Goal: Information Seeking & Learning: Learn about a topic

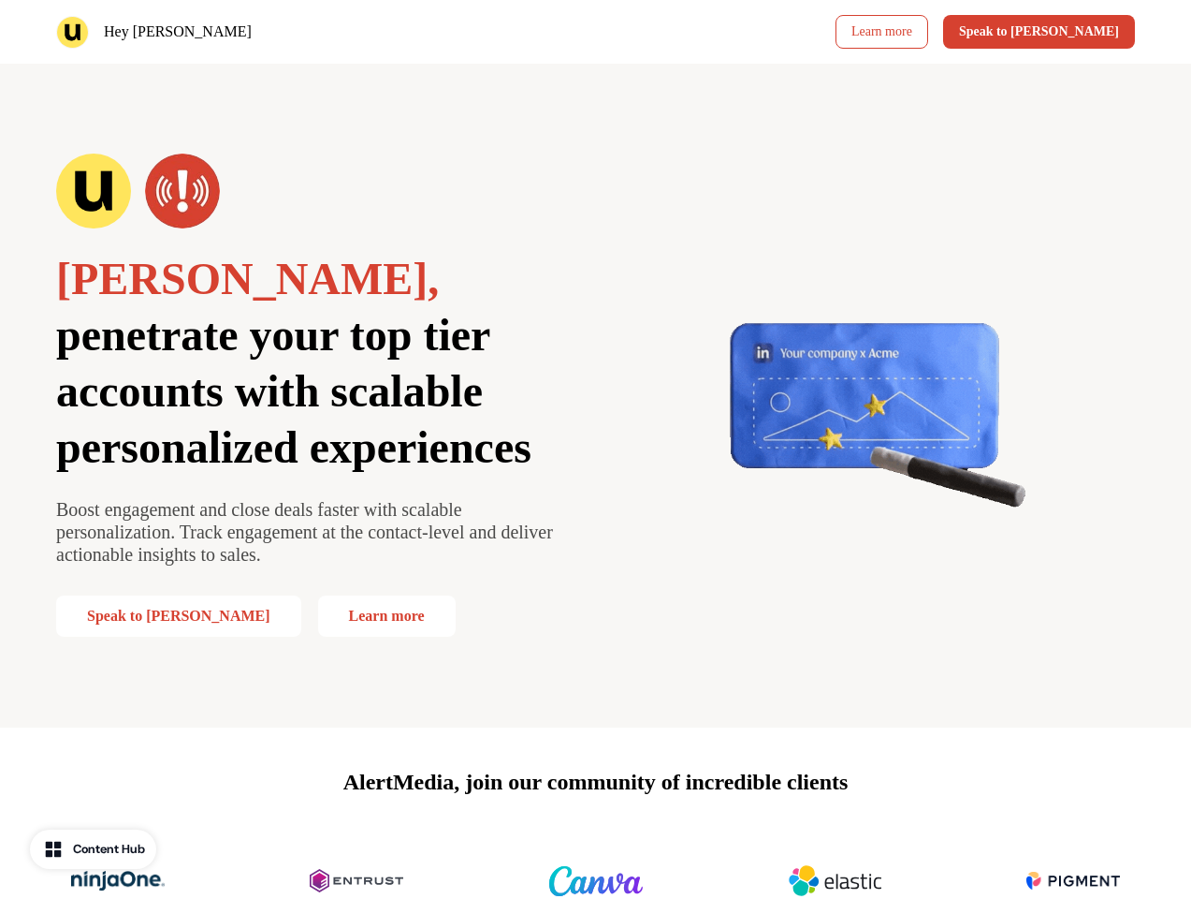
click at [595, 32] on div "Hey [PERSON_NAME] Learn more Speak to [PERSON_NAME]" at bounding box center [595, 32] width 1191 height 64
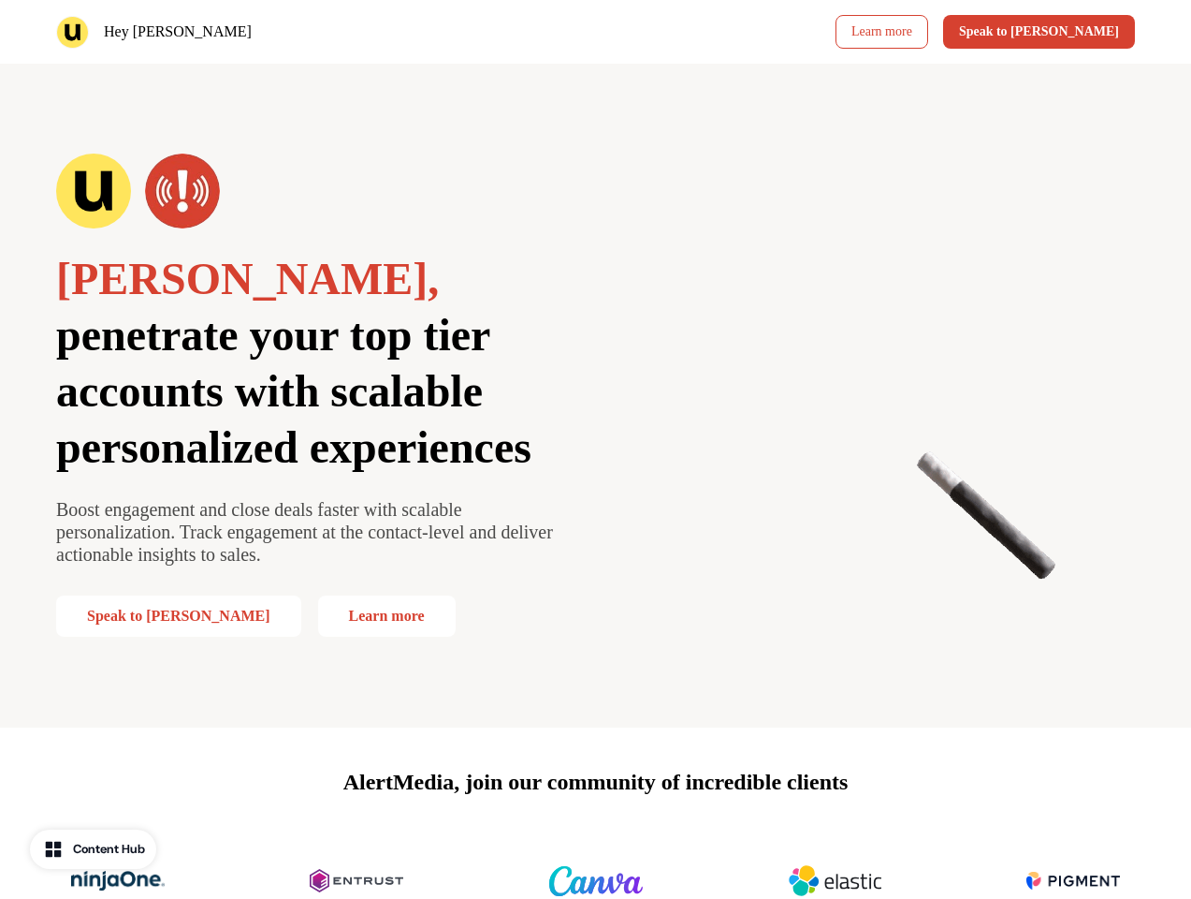
click at [322, 32] on div "Hey [PERSON_NAME]" at bounding box center [322, 32] width 533 height 33
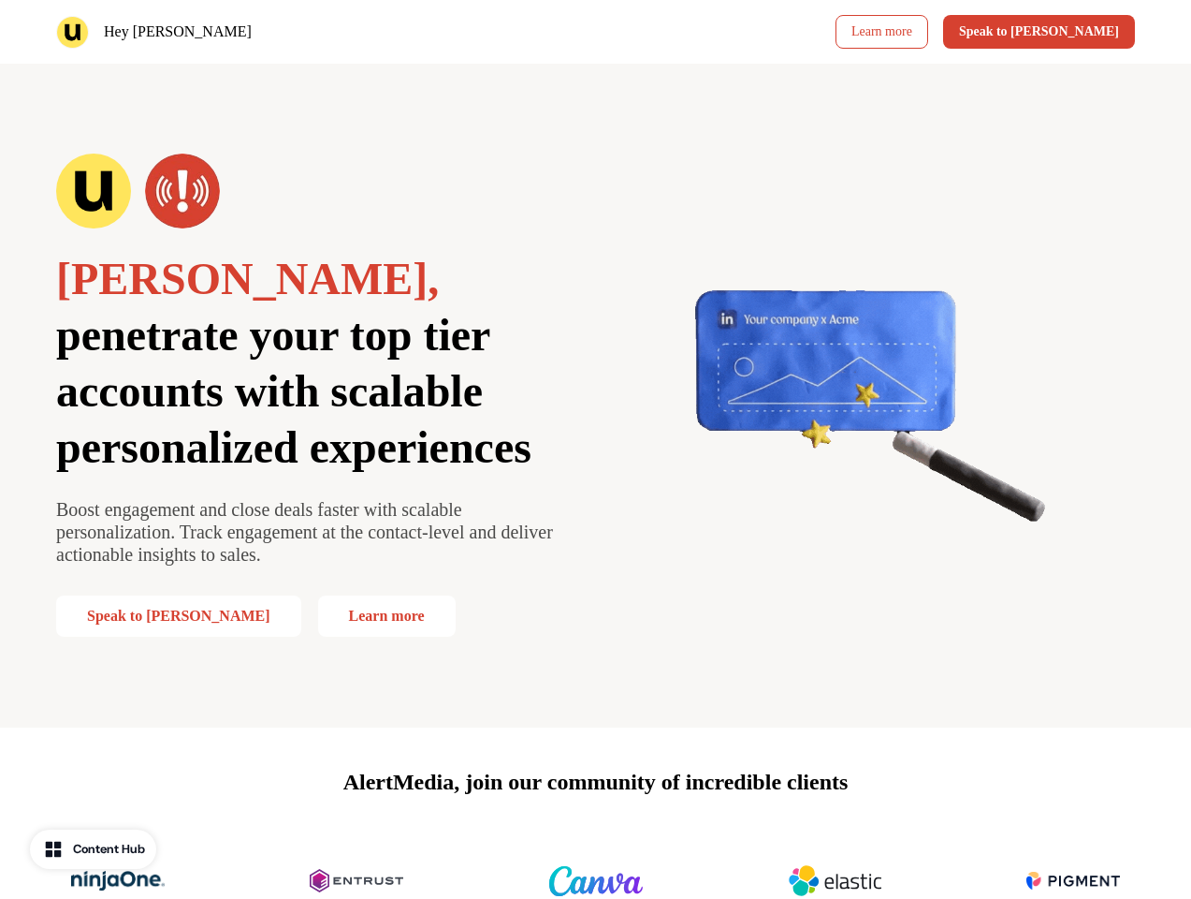
click at [870, 32] on div "Learn more Speak to [PERSON_NAME]" at bounding box center [870, 32] width 533 height 34
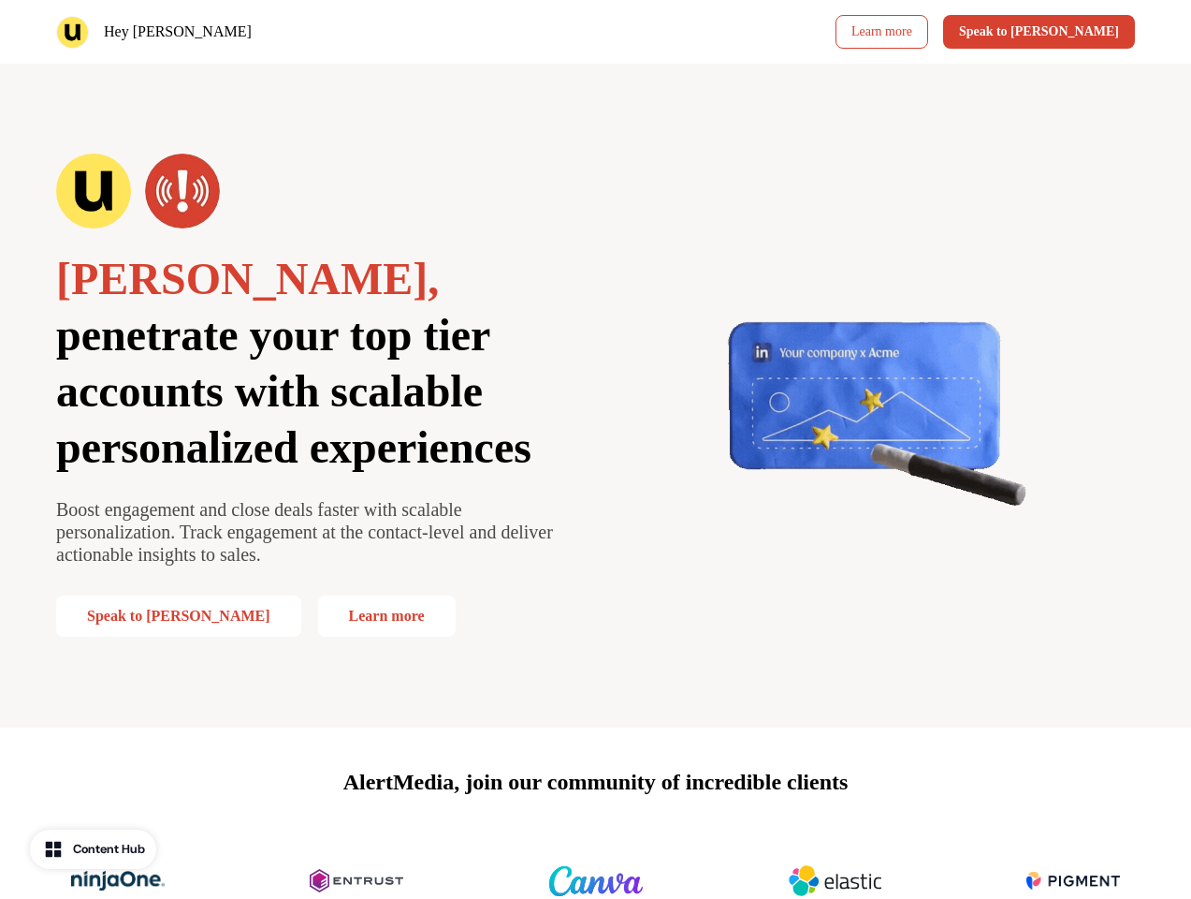
click at [1072, 32] on button "Speak to [PERSON_NAME]" at bounding box center [1039, 32] width 192 height 34
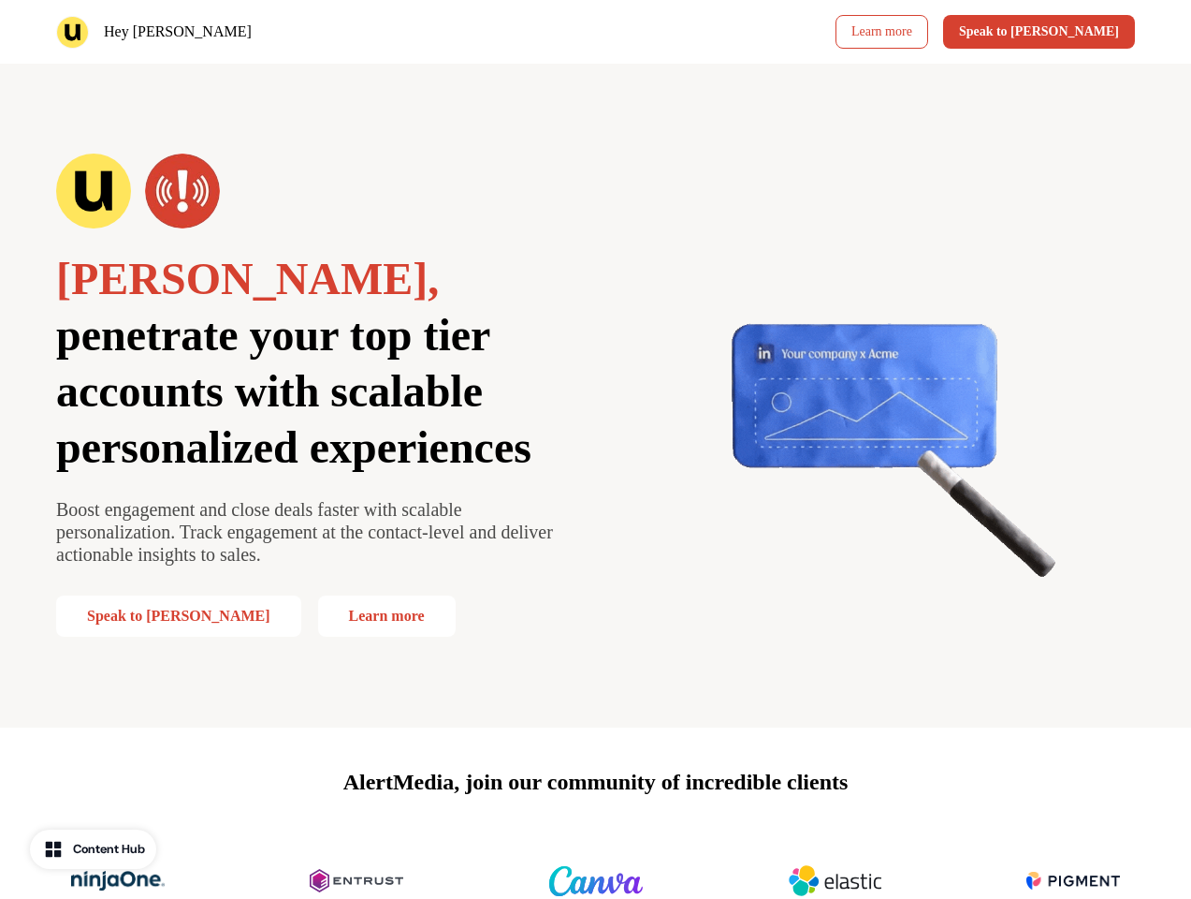
click at [595, 395] on div "[PERSON_NAME], penetrate your top tier accounts with scalable personalized expe…" at bounding box center [595, 396] width 1191 height 664
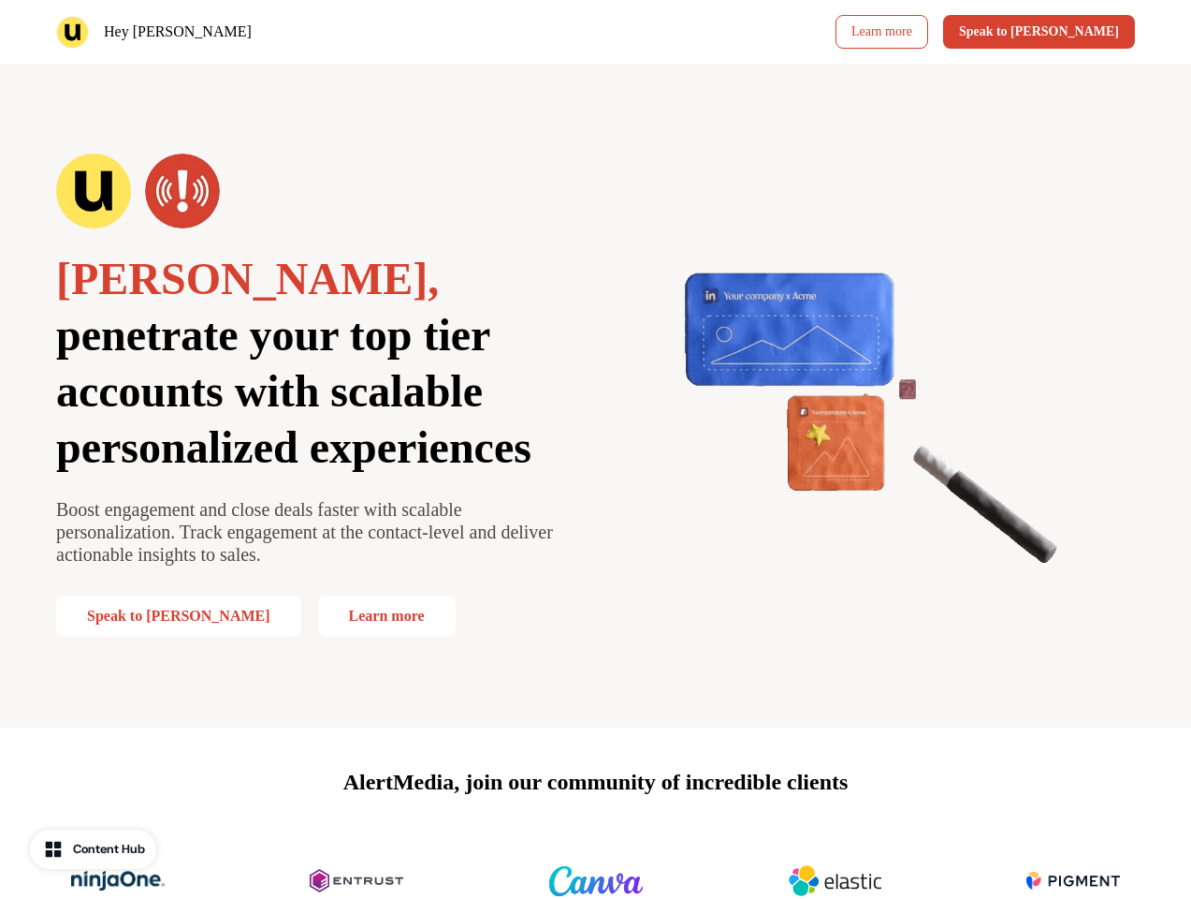
click at [313, 395] on span "penetrate your top tier accounts with scalable personalized experiences" at bounding box center [293, 391] width 475 height 162
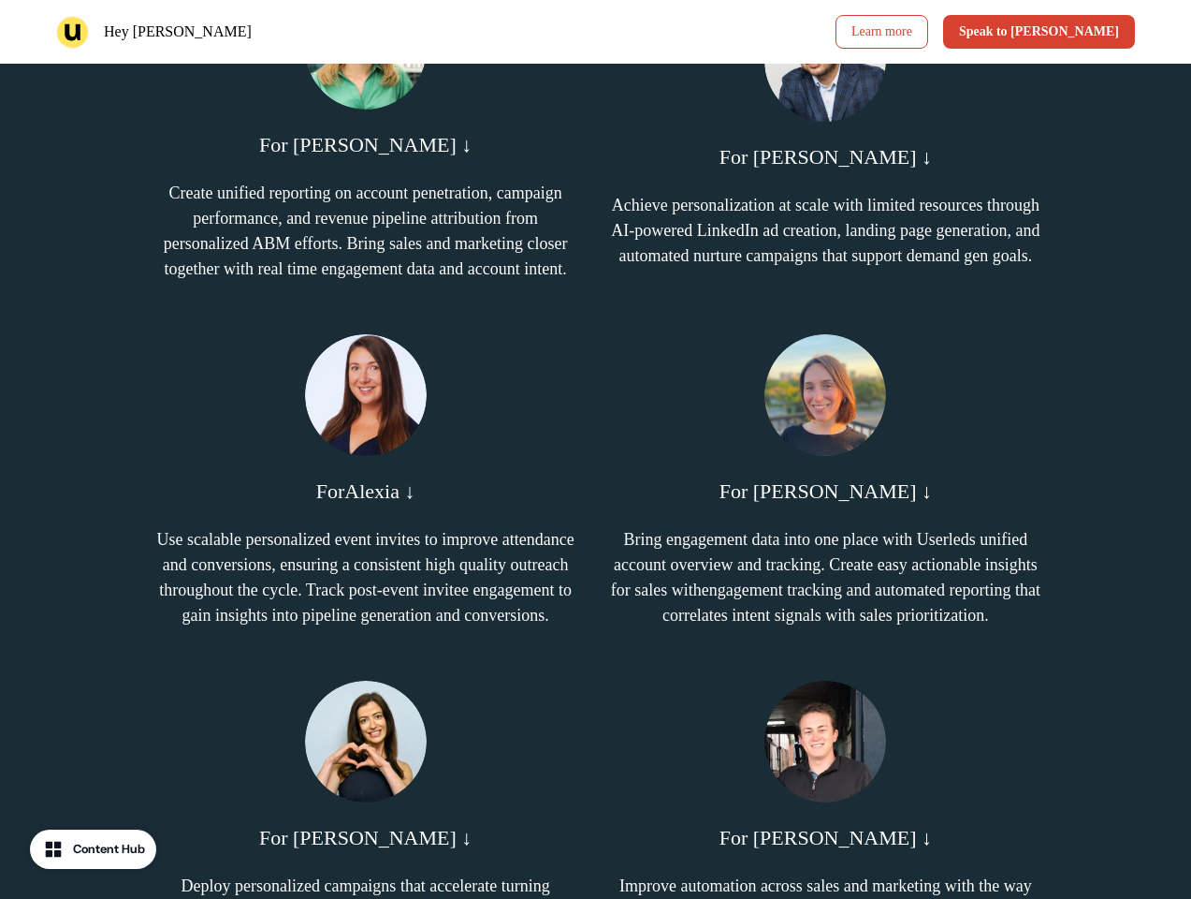
click at [313, 191] on p "Create unified reporting on account penetration, campaign performance, and reve…" at bounding box center [366, 231] width 431 height 101
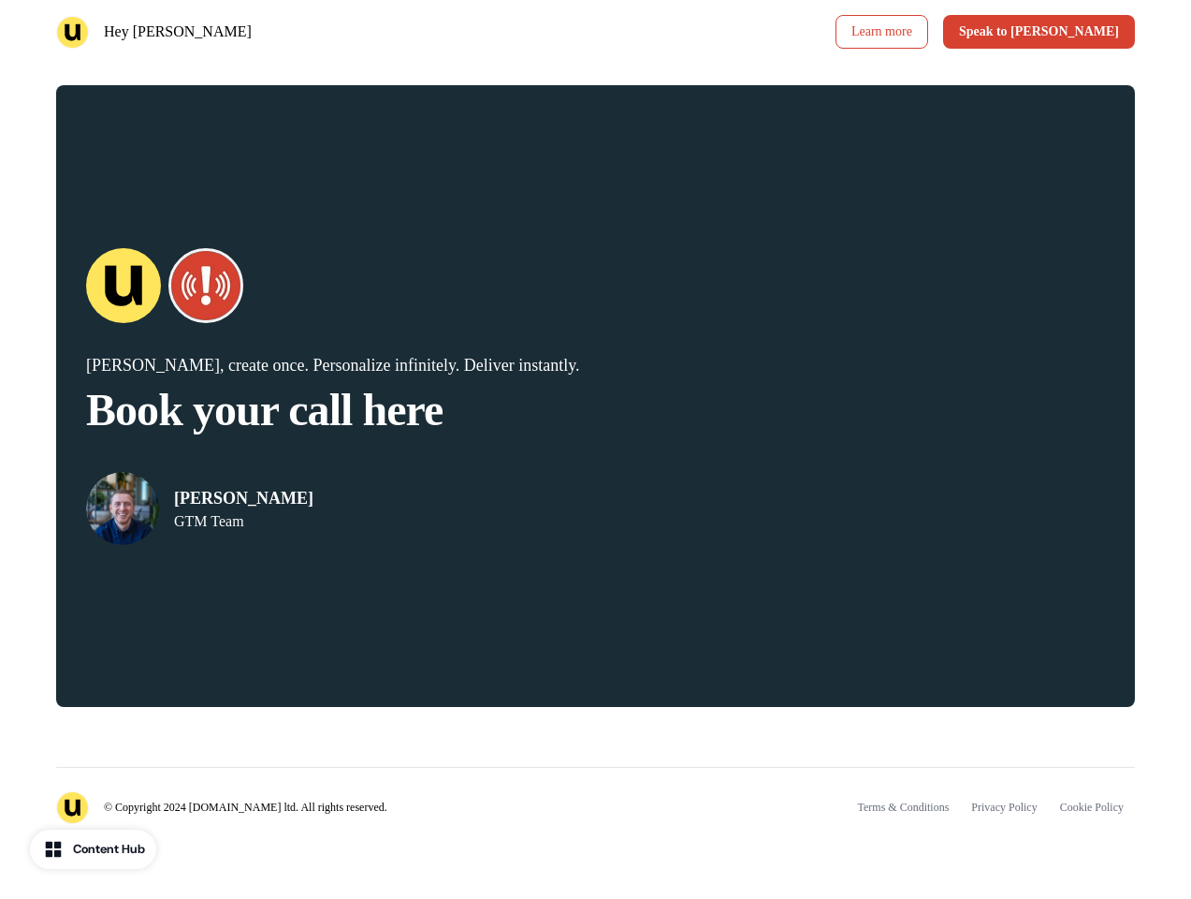
click at [595, 813] on div "© Copyright 2024 [DOMAIN_NAME] ltd. All rights reserved. Terms & Conditions Pri…" at bounding box center [595, 795] width 1079 height 57
